Goal: Task Accomplishment & Management: Complete application form

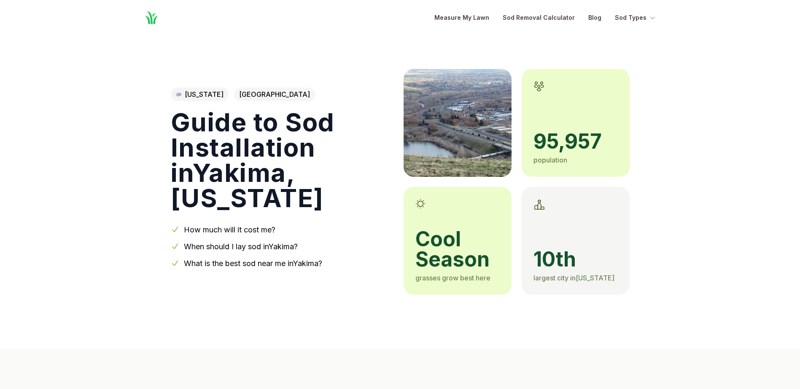
click at [226, 263] on link "What is the best sod near me in [GEOGRAPHIC_DATA] ?" at bounding box center [253, 263] width 138 height 9
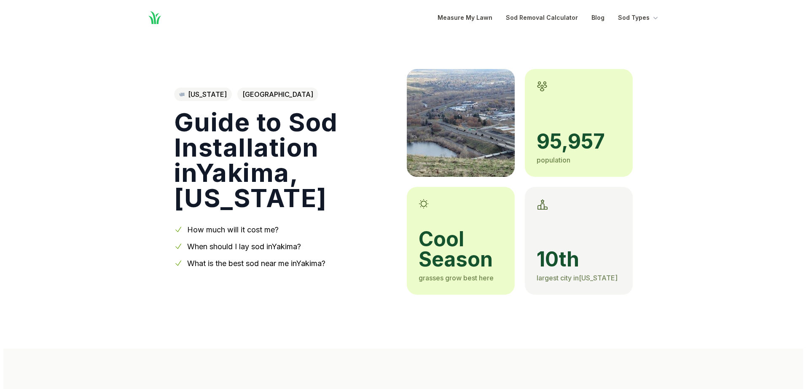
scroll to position [1453, 0]
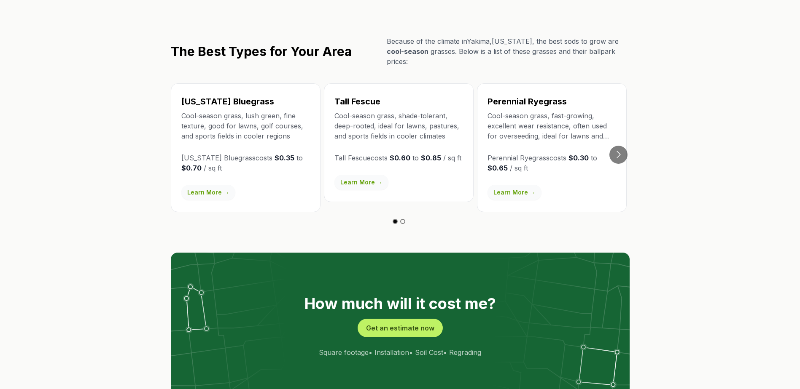
click at [226, 263] on img at bounding box center [400, 326] width 459 height 147
click at [389, 319] on button "Get an estimate now" at bounding box center [399, 328] width 85 height 19
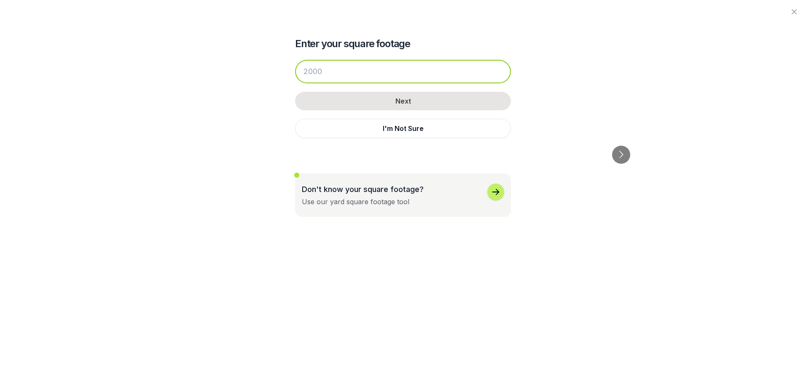
drag, startPoint x: 325, startPoint y: 69, endPoint x: 252, endPoint y: 63, distance: 72.4
click at [256, 63] on div "Enter your square footage Next I'm Not Sure Don't know your square footage? Use…" at bounding box center [403, 108] width 459 height 217
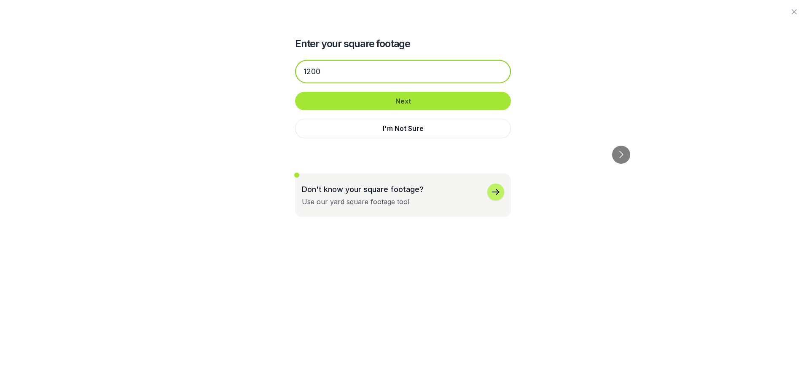
type input "1200"
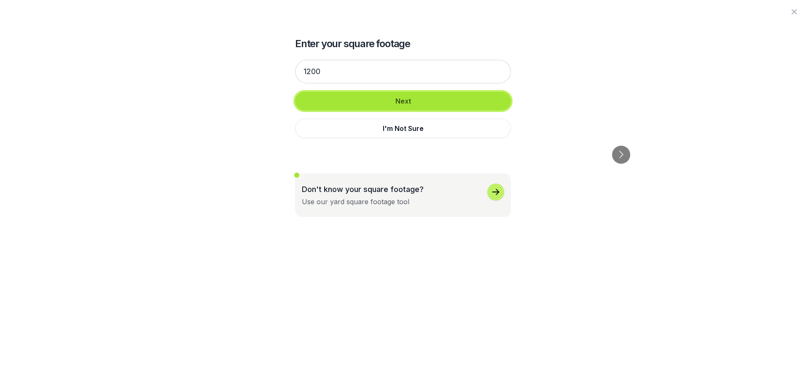
click at [408, 100] on button "Next" at bounding box center [403, 101] width 216 height 19
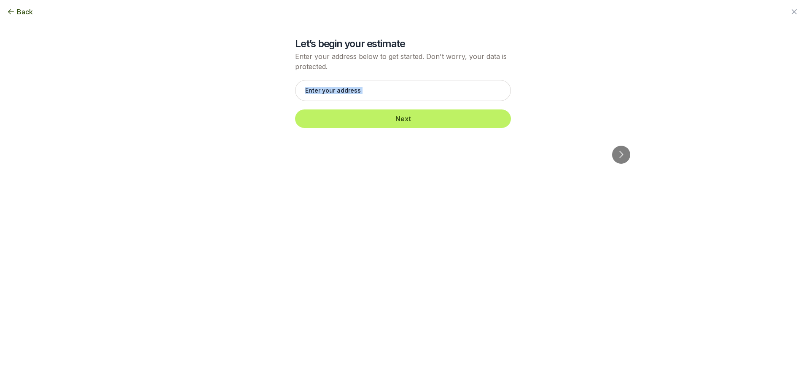
click at [408, 100] on div "Enter your square footage 1200 Next I'm Not Sure Let’s begin your estimate Ente…" at bounding box center [403, 68] width 459 height 137
click at [301, 87] on input "text" at bounding box center [403, 90] width 216 height 21
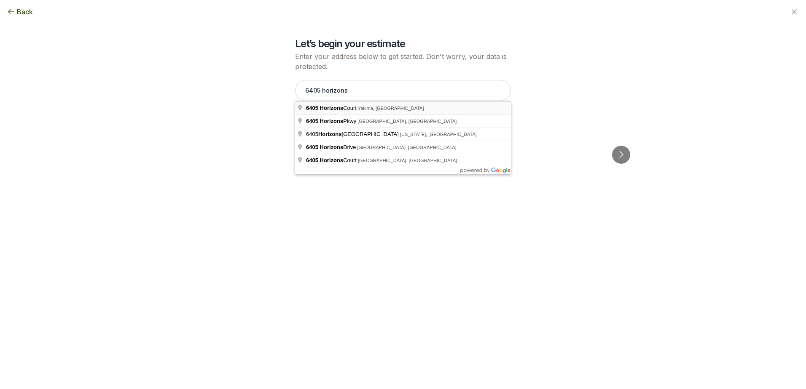
type input "[STREET_ADDRESS]"
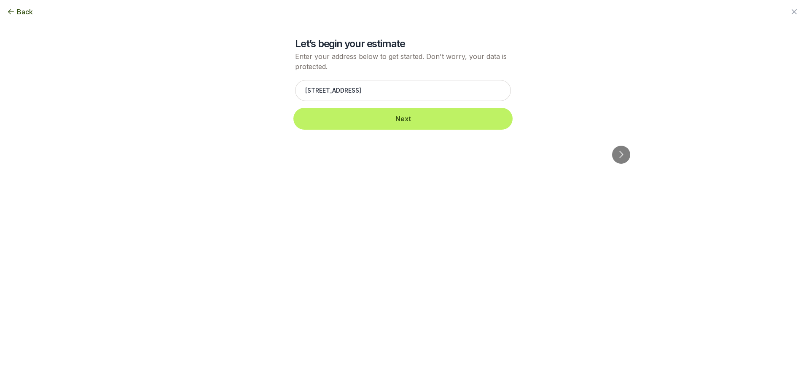
click at [404, 120] on button "Next" at bounding box center [403, 119] width 216 height 19
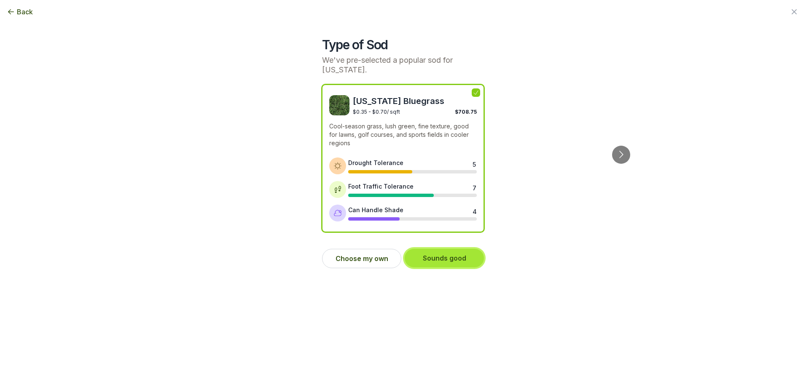
click at [443, 261] on button "Sounds good" at bounding box center [444, 258] width 79 height 19
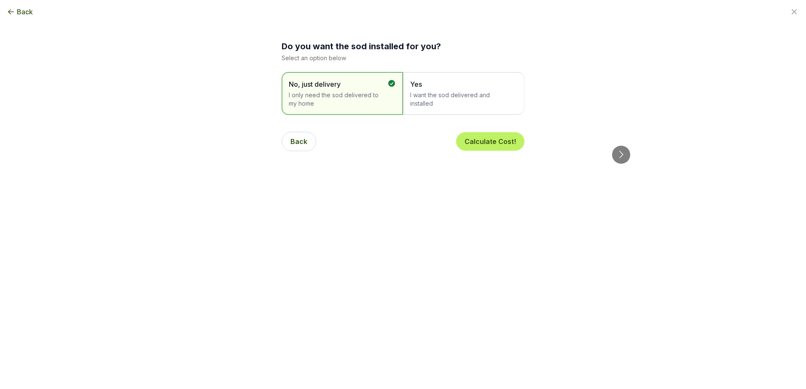
click at [416, 85] on span "Yes" at bounding box center [459, 84] width 99 height 10
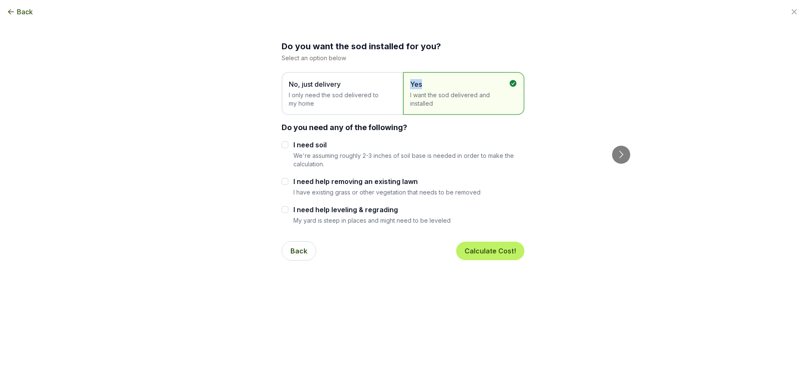
click at [416, 85] on span "Yes" at bounding box center [459, 84] width 99 height 10
click at [313, 86] on span "No, just delivery" at bounding box center [338, 84] width 99 height 10
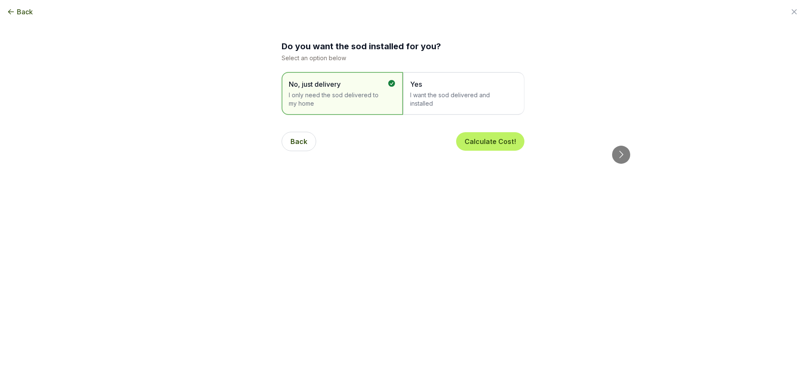
click at [417, 85] on span "Yes" at bounding box center [459, 84] width 99 height 10
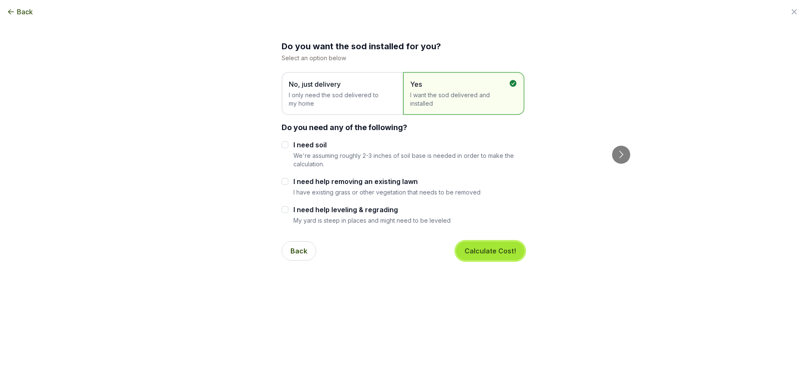
click at [483, 255] on button "Calculate Cost!" at bounding box center [490, 251] width 68 height 19
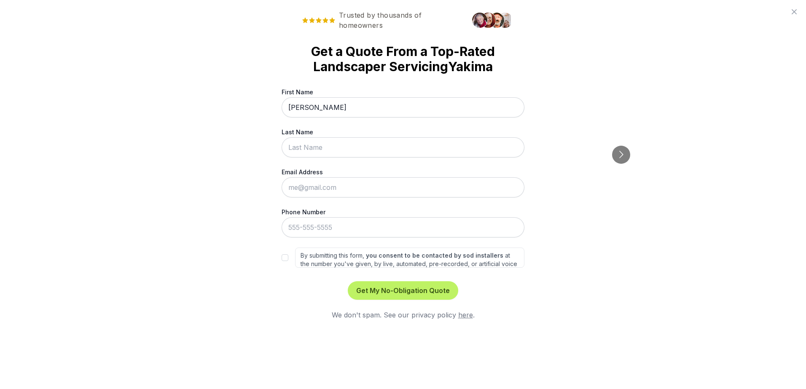
type input "[PERSON_NAME]"
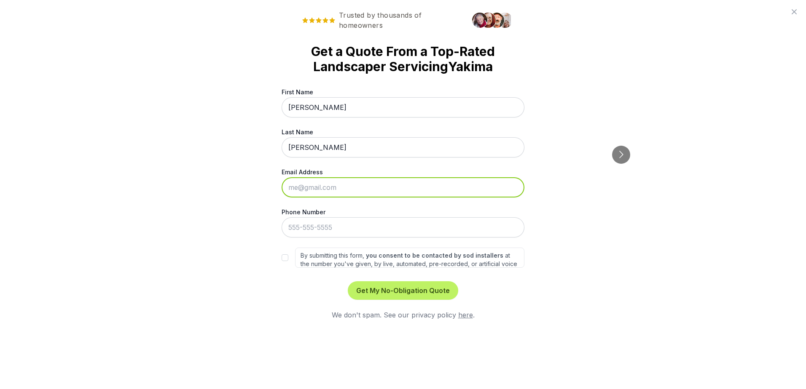
type input "[EMAIL_ADDRESS][DOMAIN_NAME]"
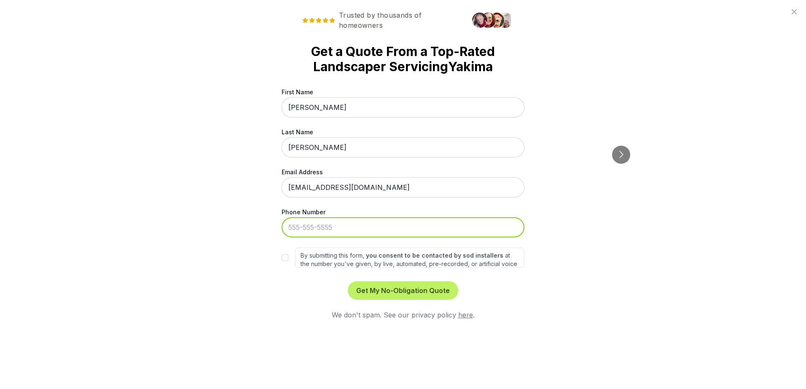
type input "[PHONE_NUMBER]"
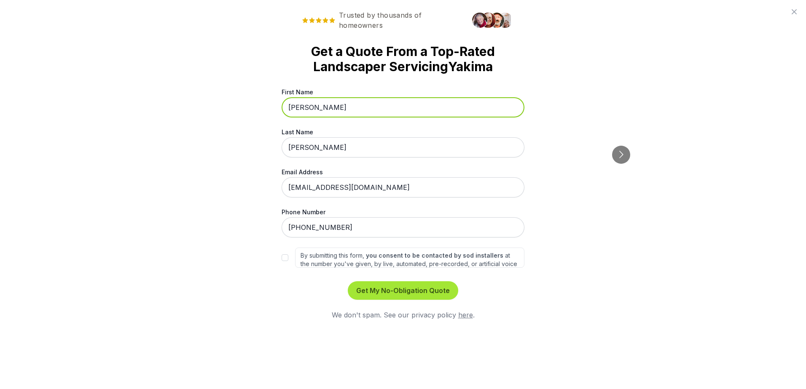
type input "[PERSON_NAME]"
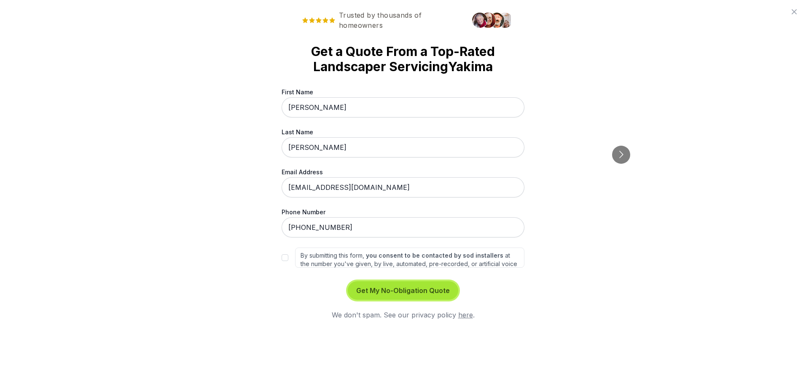
click at [390, 293] on button "Get My No-Obligation Quote" at bounding box center [403, 291] width 110 height 19
click at [391, 293] on button "Get My No-Obligation Quote" at bounding box center [403, 291] width 110 height 19
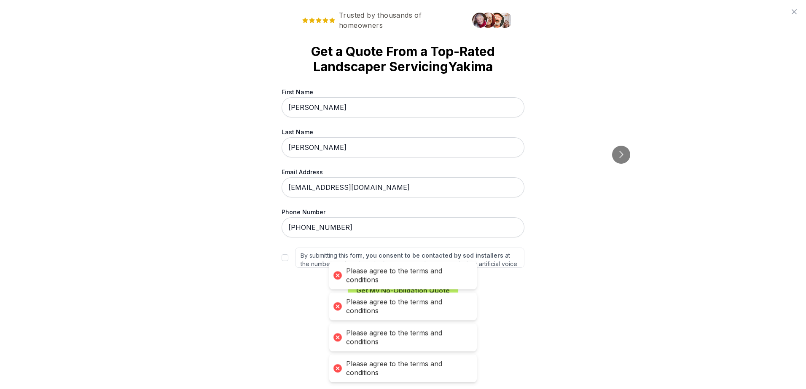
click at [582, 286] on div "Trusted by thousands of homeowners Get a Quote From a Top-Rated Landscaper Serv…" at bounding box center [403, 194] width 806 height 389
drag, startPoint x: 457, startPoint y: 301, endPoint x: 465, endPoint y: 301, distance: 8.0
click at [457, 301] on div "Please agree to the terms and conditions" at bounding box center [407, 307] width 122 height 18
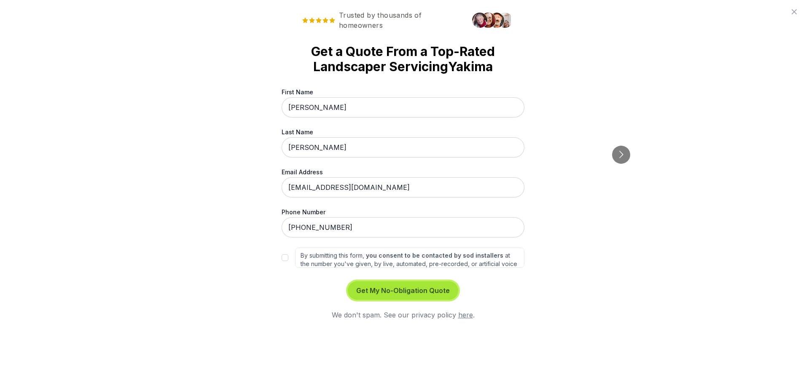
click at [397, 292] on button "Get My No-Obligation Quote" at bounding box center [403, 291] width 110 height 19
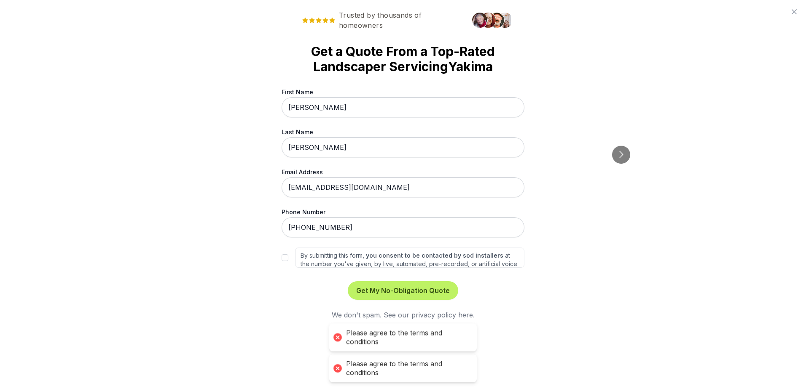
click at [464, 317] on link "here" at bounding box center [465, 315] width 15 height 8
click at [621, 146] on button "Go to next slide" at bounding box center [621, 155] width 18 height 18
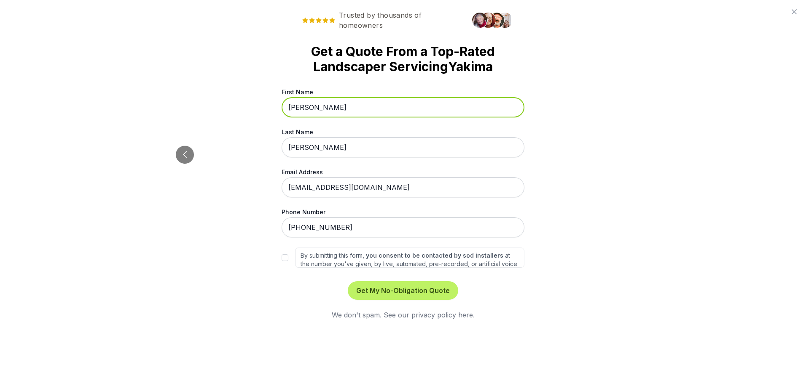
drag, startPoint x: 333, startPoint y: 100, endPoint x: 260, endPoint y: 104, distance: 72.6
click at [260, 104] on div "Trusted by thousands of homeowners Get a Quote From a Top-Rated Landscaper Serv…" at bounding box center [403, 194] width 806 height 389
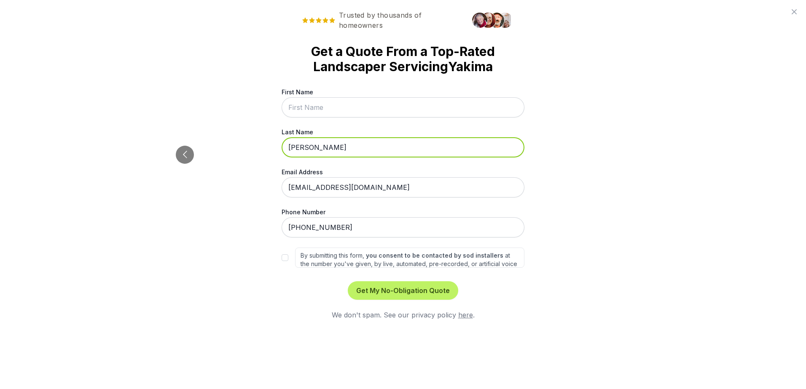
drag, startPoint x: 320, startPoint y: 140, endPoint x: 270, endPoint y: 146, distance: 50.6
click at [270, 146] on div "Trusted by thousands of homeowners Get a Quote From a Top-Rated Landscaper Serv…" at bounding box center [403, 194] width 806 height 389
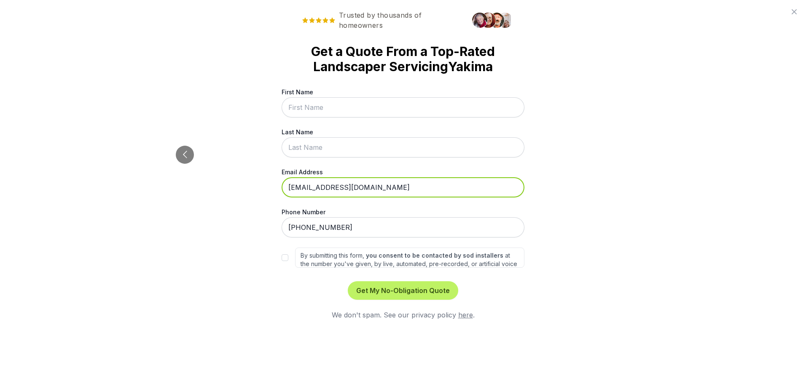
drag, startPoint x: 386, startPoint y: 188, endPoint x: 382, endPoint y: 190, distance: 4.3
click at [386, 188] on input "[EMAIL_ADDRESS][DOMAIN_NAME]" at bounding box center [403, 187] width 243 height 20
drag, startPoint x: 382, startPoint y: 190, endPoint x: 258, endPoint y: 182, distance: 124.6
click at [258, 182] on div "Trusted by thousands of homeowners Get a Quote From a Top-Rated Landscaper Serv…" at bounding box center [403, 194] width 806 height 389
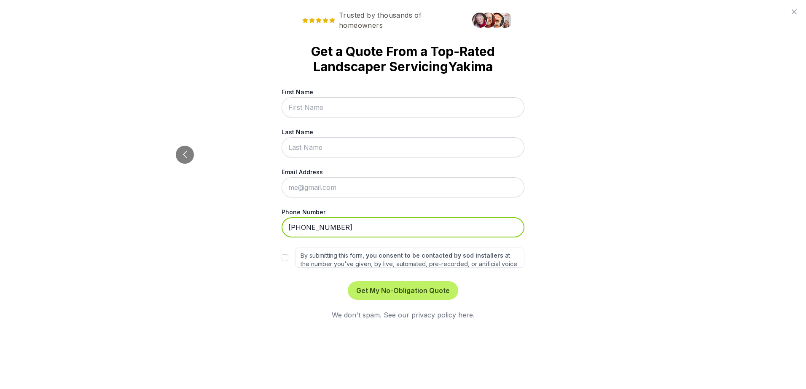
drag, startPoint x: 339, startPoint y: 226, endPoint x: 250, endPoint y: 224, distance: 89.0
click at [250, 224] on div "Trusted by thousands of homeowners Get a Quote From a Top-Rated Landscaper Serv…" at bounding box center [403, 194] width 806 height 389
